Goal: Information Seeking & Learning: Learn about a topic

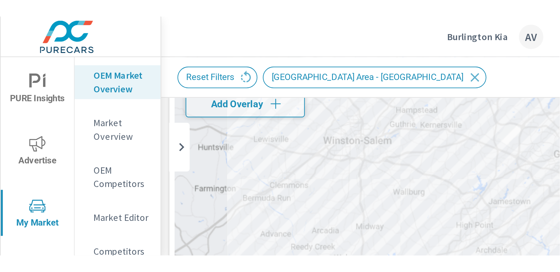
scroll to position [41, 0]
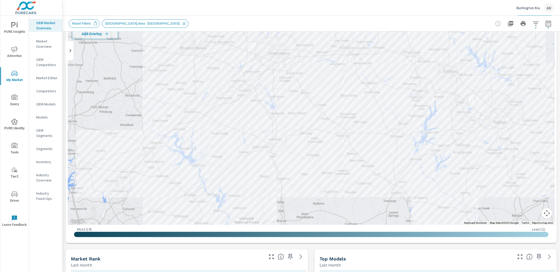
click at [18, 25] on span "PURE Insights" at bounding box center [14, 28] width 25 height 13
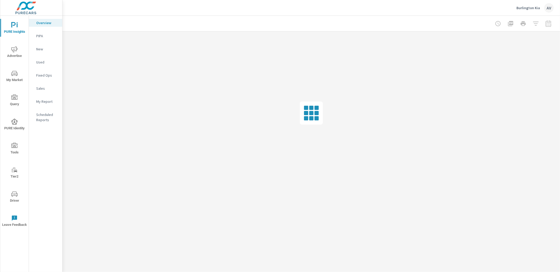
click at [43, 92] on p "My Report" at bounding box center [47, 101] width 22 height 5
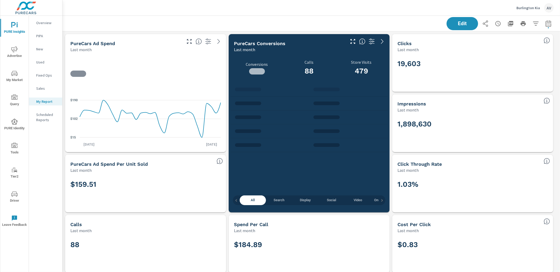
scroll to position [315, 0]
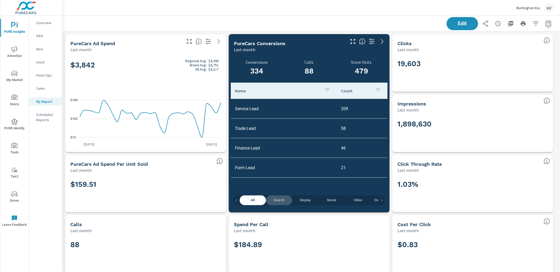
click at [216, 92] on span "Search" at bounding box center [279, 200] width 20 height 6
click at [216, 92] on span "All" at bounding box center [253, 200] width 20 height 6
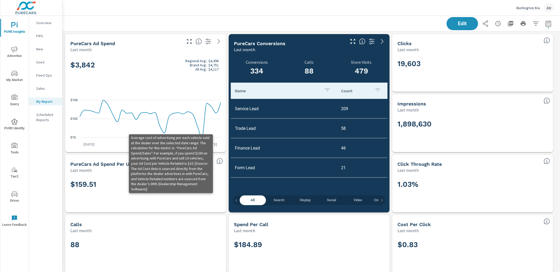
scroll to position [1762, 502]
click at [216, 92] on icon at bounding box center [219, 161] width 1 height 3
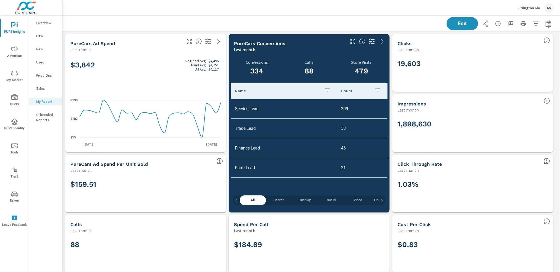
click at [171, 23] on div "Edit" at bounding box center [311, 23] width 485 height 15
click at [13, 53] on span "Advertise" at bounding box center [14, 52] width 25 height 13
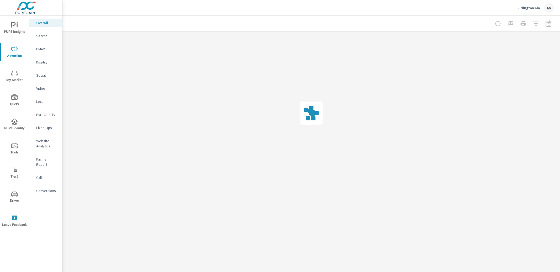
click at [42, 92] on p "Website Analytics" at bounding box center [47, 143] width 22 height 10
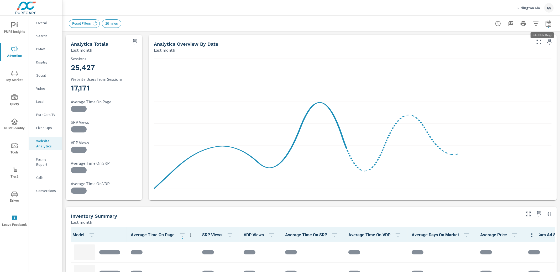
click at [216, 26] on icon "button" at bounding box center [548, 23] width 6 height 6
select select "Last month"
click at [216, 59] on p "+ Add comparison" at bounding box center [507, 59] width 67 height 6
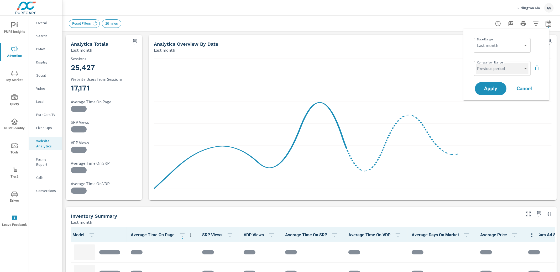
click at [216, 63] on select "Custom Previous period Previous month Previous year" at bounding box center [502, 68] width 52 height 10
select select "Previous month"
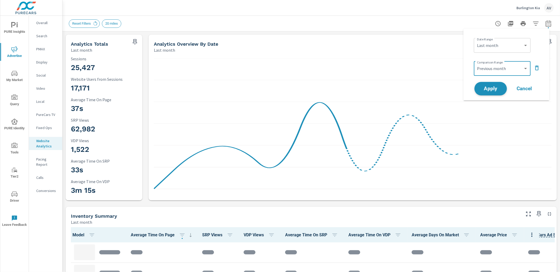
click at [216, 89] on span "Apply" at bounding box center [491, 88] width 22 height 5
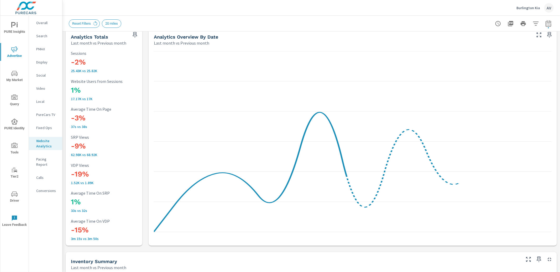
scroll to position [6, 0]
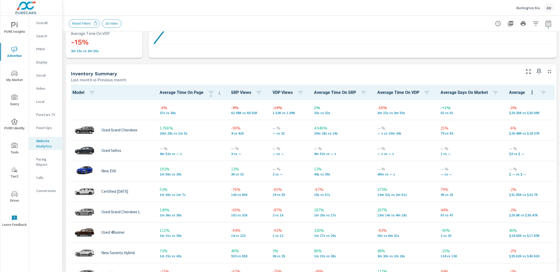
scroll to position [195, 0]
click at [216, 92] on icon "button" at bounding box center [300, 92] width 6 height 6
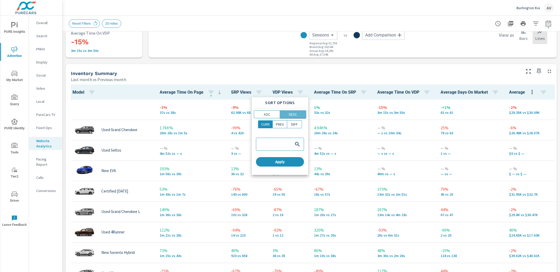
click at [216, 92] on p "DESC" at bounding box center [293, 114] width 8 height 5
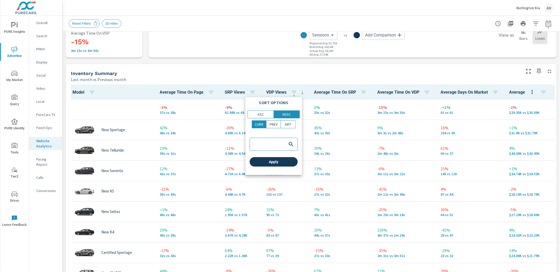
click at [216, 92] on span "Apply" at bounding box center [274, 162] width 44 height 5
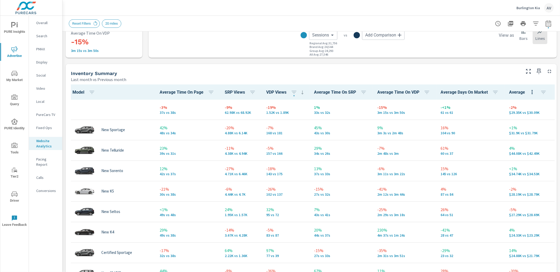
click at [64, 73] on div "Analytics Totals Last month vs Previous month -2% 25.43K vs 25.82K Sessions 1% …" at bounding box center [310, 257] width 497 height 842
click at [65, 72] on div "Analytics Totals Last month vs Previous month -2% 25.43K vs 25.82K Sessions 1% …" at bounding box center [310, 257] width 497 height 842
click at [47, 50] on p "PMAX" at bounding box center [47, 48] width 22 height 5
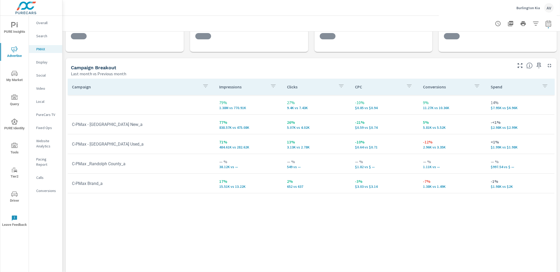
scroll to position [38, 0]
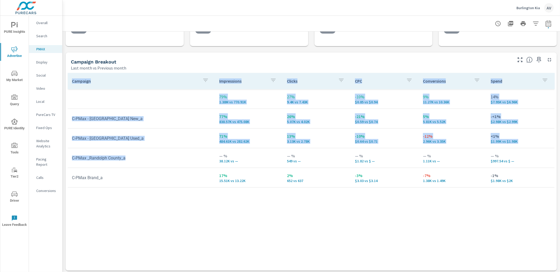
drag, startPoint x: 133, startPoint y: 159, endPoint x: 59, endPoint y: 155, distance: 74.1
click at [59, 92] on div "PURE Insights Advertise My Market Query PURE Identity Tools Tier2 Driver Leave …" at bounding box center [280, 136] width 560 height 272
click at [134, 92] on td "C-PMax _Randolph County_a" at bounding box center [141, 157] width 147 height 13
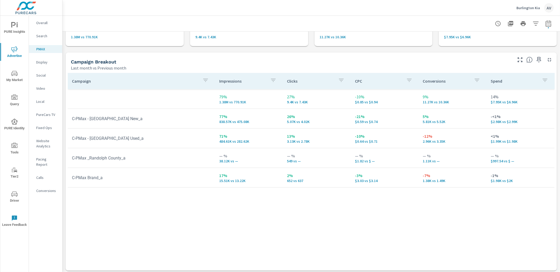
click at [45, 92] on p "Conversions" at bounding box center [47, 190] width 22 height 5
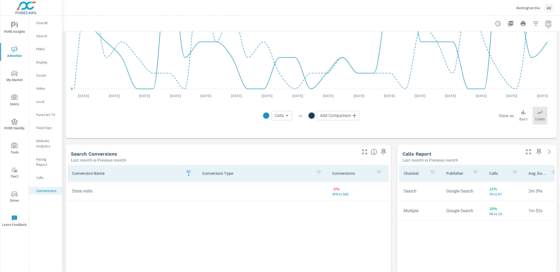
scroll to position [185, 0]
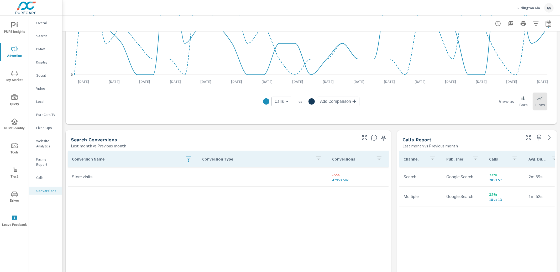
click at [216, 92] on div "All Conversions Last month vs Previous month 5% 46.24K vs 44.1K Conversions Sea…" at bounding box center [310, 212] width 497 height 730
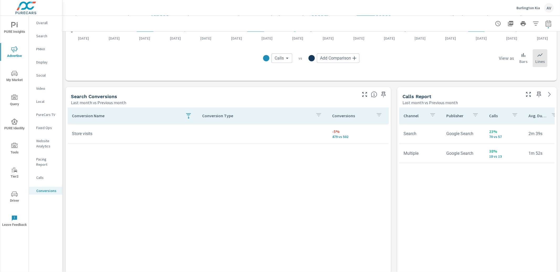
scroll to position [226, 0]
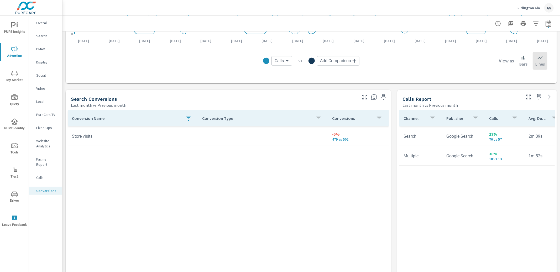
click at [15, 29] on span "PURE Insights" at bounding box center [14, 28] width 25 height 13
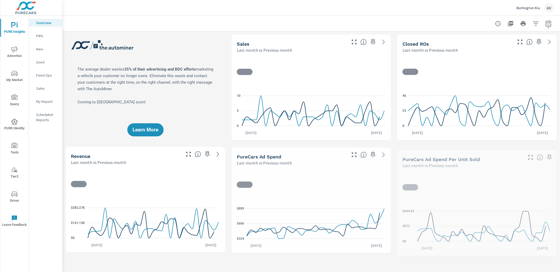
click at [43, 92] on p "My Report" at bounding box center [47, 101] width 22 height 5
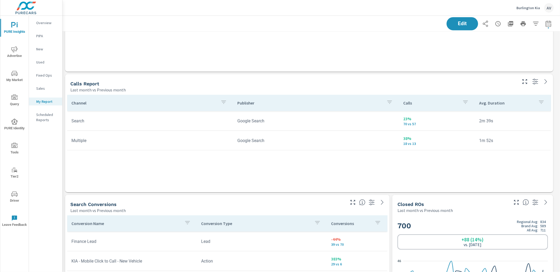
scroll to position [1151, 0]
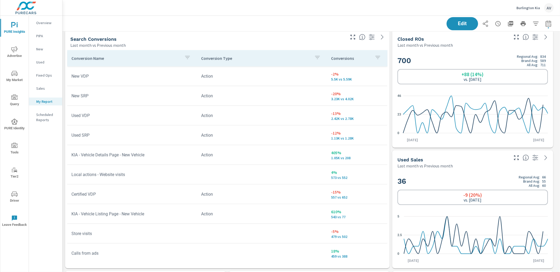
click at [216, 42] on div "Last month vs Previous month" at bounding box center [207, 45] width 274 height 6
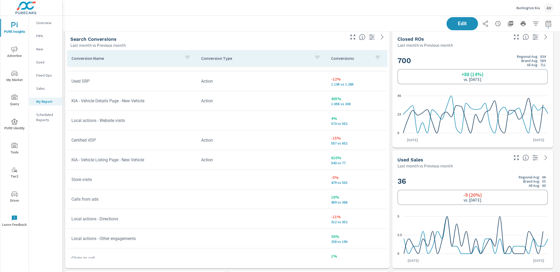
scroll to position [59, 0]
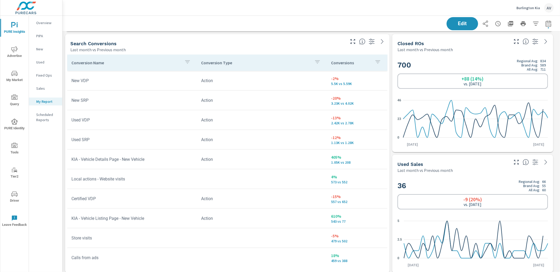
scroll to position [1140, 0]
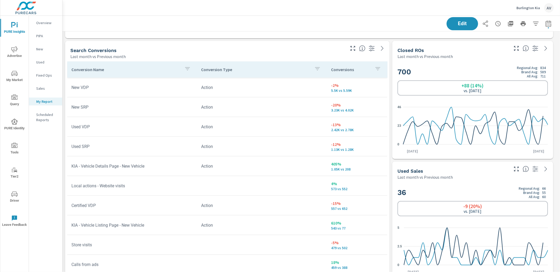
click at [216, 92] on td "Action" at bounding box center [262, 225] width 130 height 13
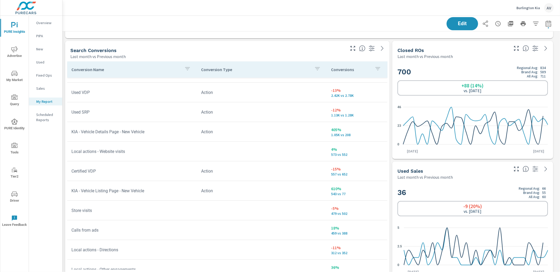
scroll to position [4, 0]
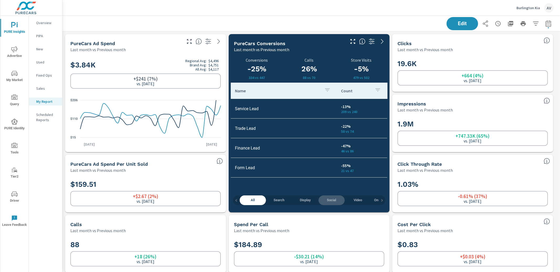
click at [216, 92] on span "Social" at bounding box center [331, 200] width 20 height 6
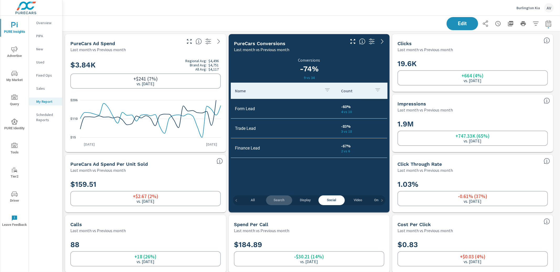
click at [216, 92] on span "Search" at bounding box center [279, 200] width 20 height 6
click at [216, 92] on span "All" at bounding box center [253, 200] width 20 height 6
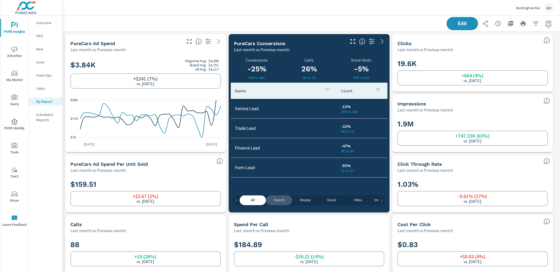
click at [216, 92] on span "Search" at bounding box center [279, 200] width 20 height 6
click at [216, 92] on span "All" at bounding box center [253, 200] width 20 height 6
click at [129, 12] on div "Burlington Kia AV" at bounding box center [311, 7] width 485 height 15
click at [216, 92] on span "Search" at bounding box center [279, 200] width 20 height 6
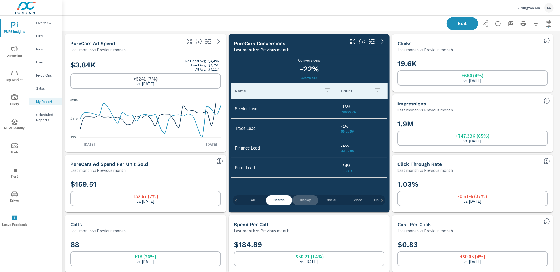
click at [216, 92] on span "Display" at bounding box center [305, 200] width 20 height 6
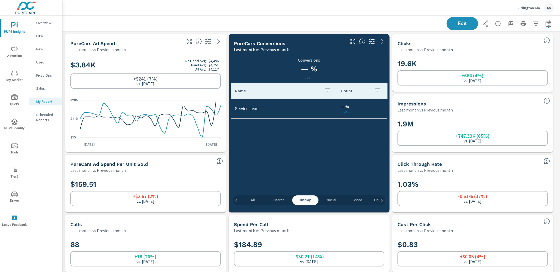
click at [216, 92] on span "Social" at bounding box center [331, 200] width 20 height 6
click at [216, 92] on span "Video" at bounding box center [312, 200] width 20 height 6
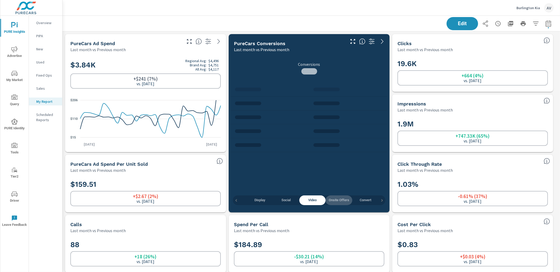
click at [216, 92] on span "Onsite Offers" at bounding box center [339, 200] width 20 height 6
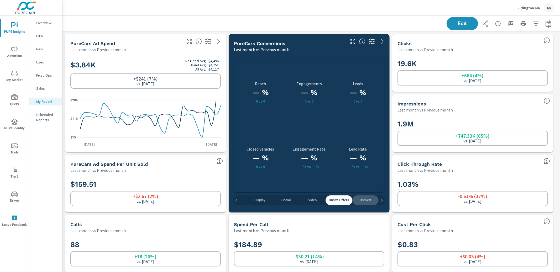
click at [216, 92] on span "Convert" at bounding box center [365, 200] width 20 height 6
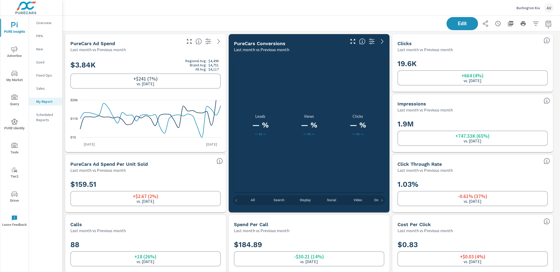
click at [216, 92] on span "Search" at bounding box center [279, 200] width 20 height 6
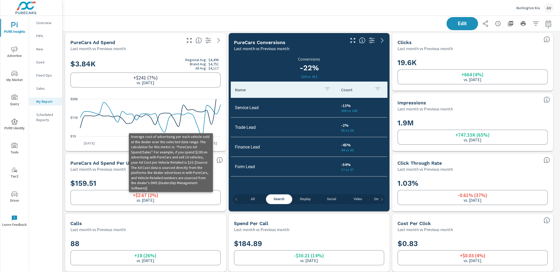
scroll to position [1762, 502]
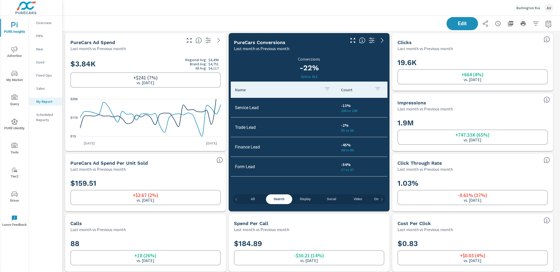
click at [216, 92] on div "$159.51 +$2.67 (2%) vs. [DATE]" at bounding box center [145, 191] width 161 height 39
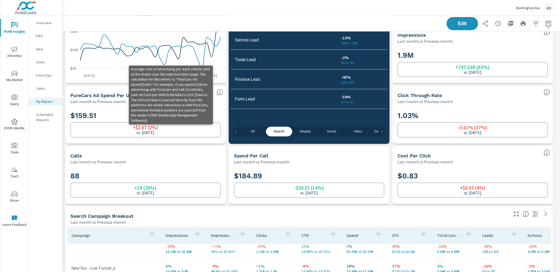
click at [216, 92] on icon at bounding box center [219, 92] width 1 height 3
click at [216, 92] on icon at bounding box center [219, 92] width 6 height 6
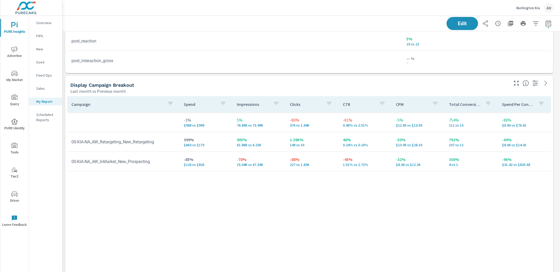
scroll to position [647, 0]
